Goal: Obtain resource: Download file/media

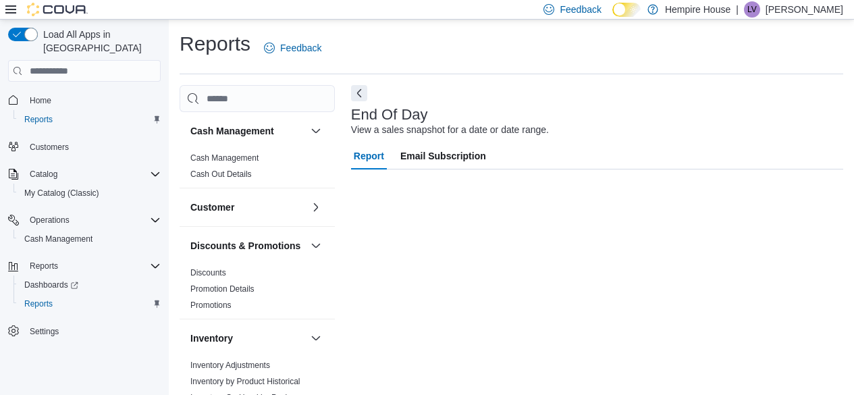
scroll to position [24, 0]
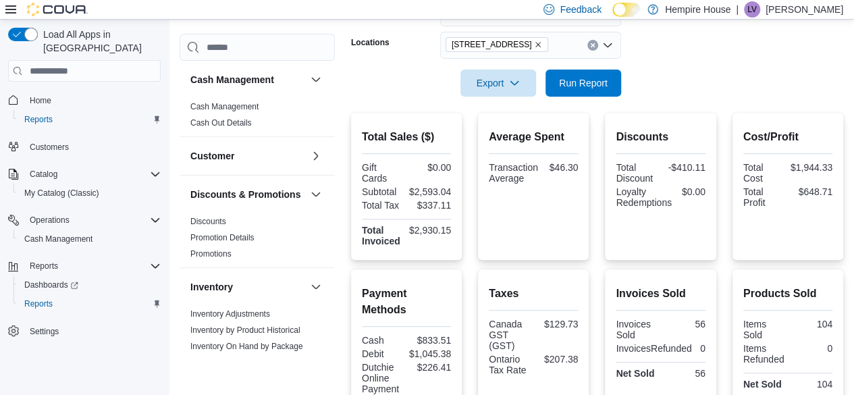
scroll to position [228, 0]
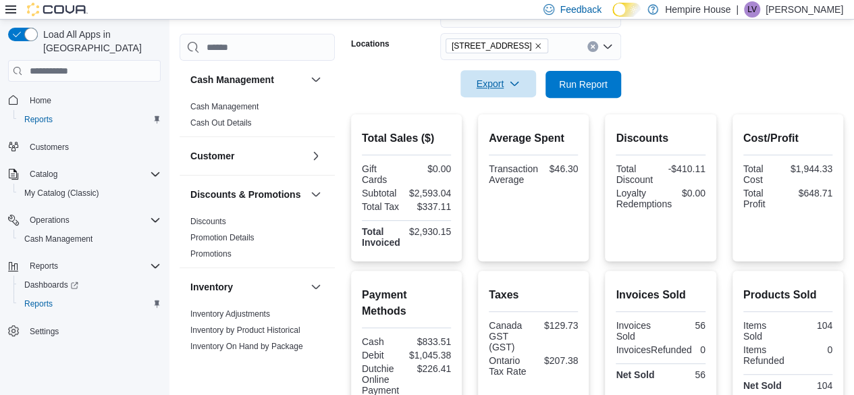
click at [473, 92] on span "Export" at bounding box center [497, 83] width 59 height 27
click at [481, 132] on button "Export to Pdf" at bounding box center [500, 138] width 77 height 27
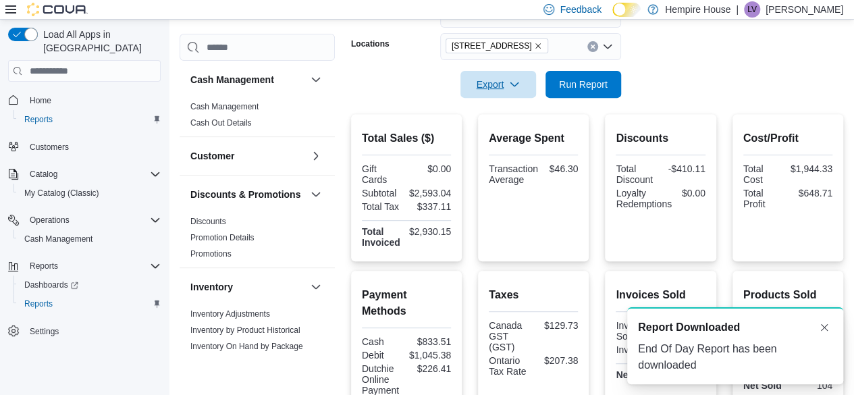
scroll to position [0, 0]
